Goal: Task Accomplishment & Management: Manage account settings

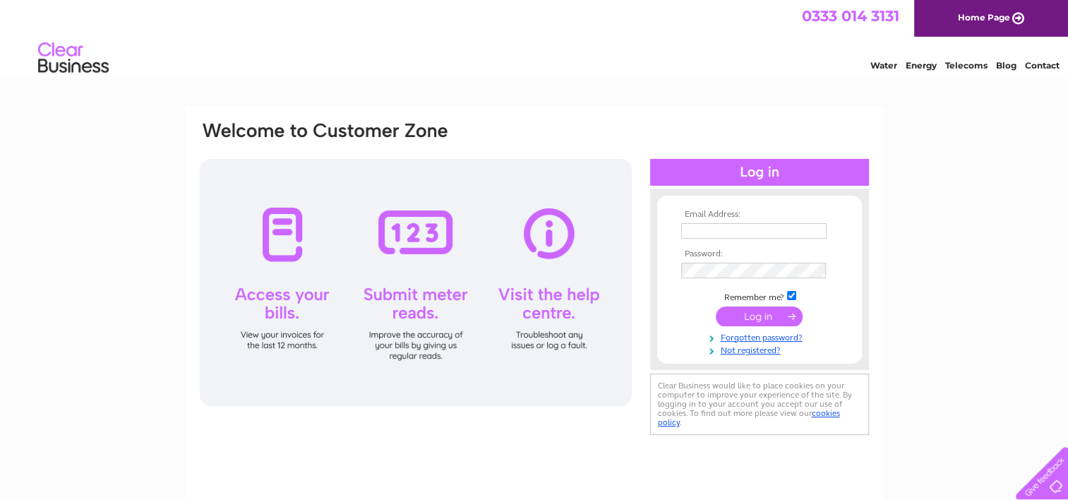
type input "[EMAIL_ADDRESS][DOMAIN_NAME]"
click at [744, 319] on input "submit" at bounding box center [759, 316] width 87 height 20
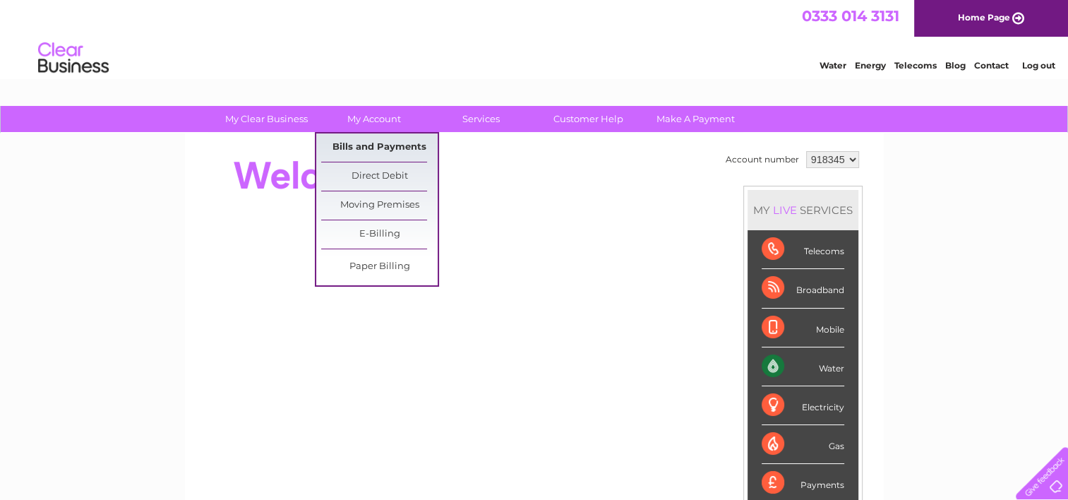
click at [369, 142] on link "Bills and Payments" at bounding box center [379, 147] width 117 height 28
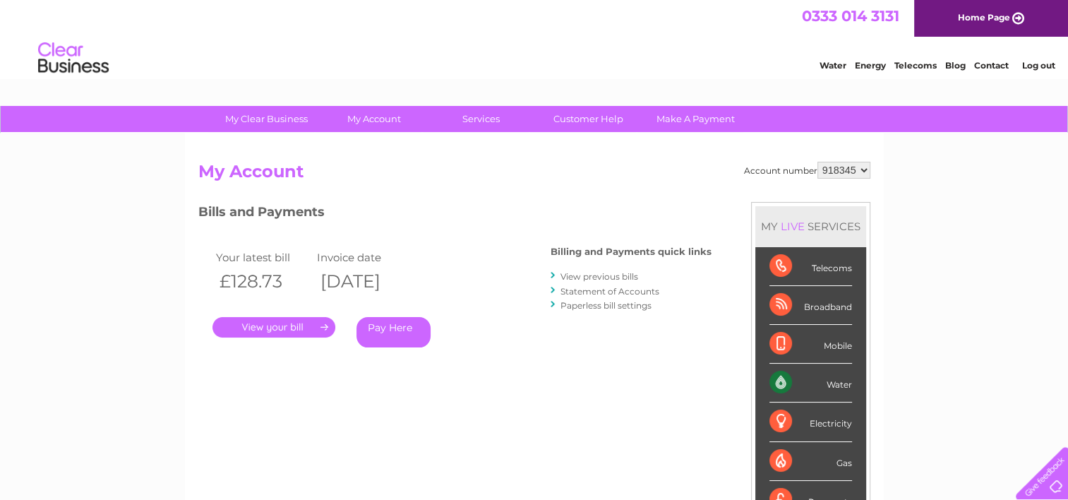
click at [263, 326] on link "." at bounding box center [274, 327] width 123 height 20
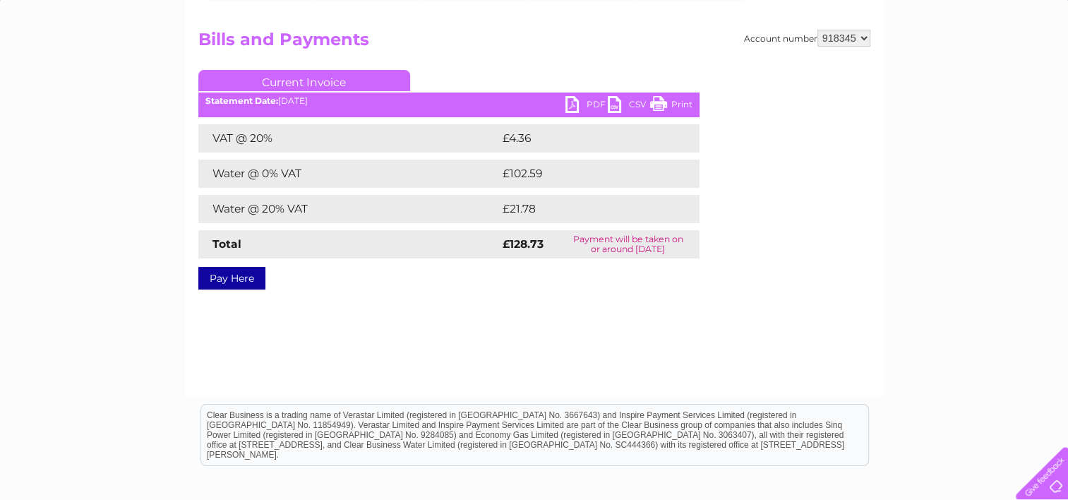
scroll to position [141, 0]
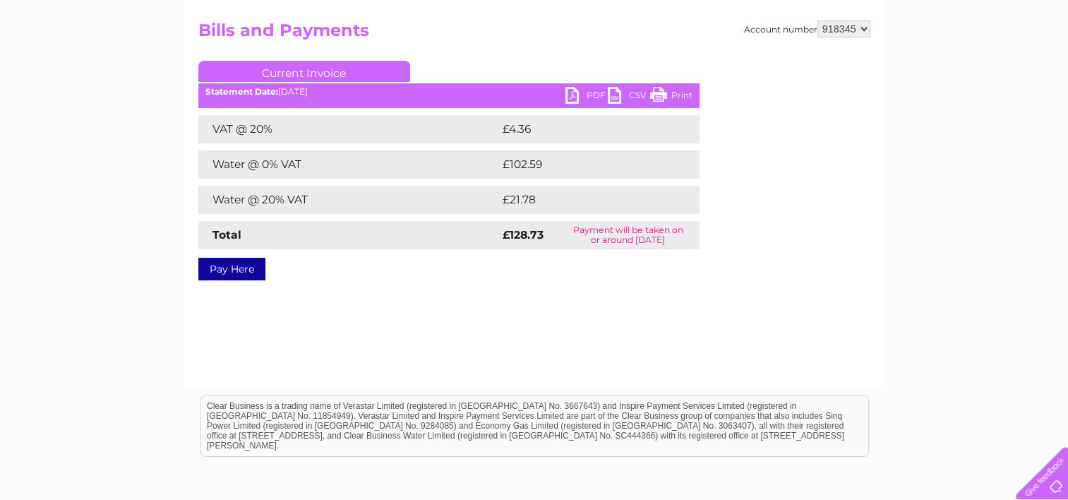
click at [583, 88] on link "PDF" at bounding box center [587, 97] width 42 height 20
